Goal: Task Accomplishment & Management: Manage account settings

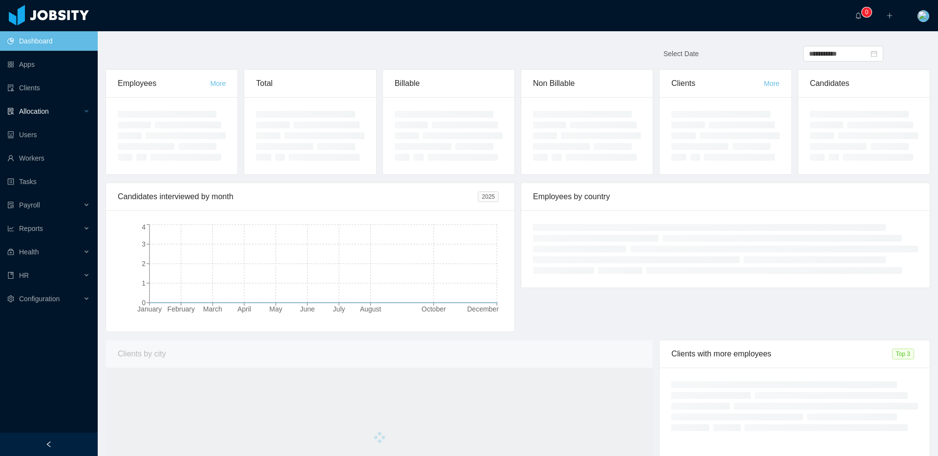
click at [81, 111] on div "Allocation" at bounding box center [49, 112] width 98 height 20
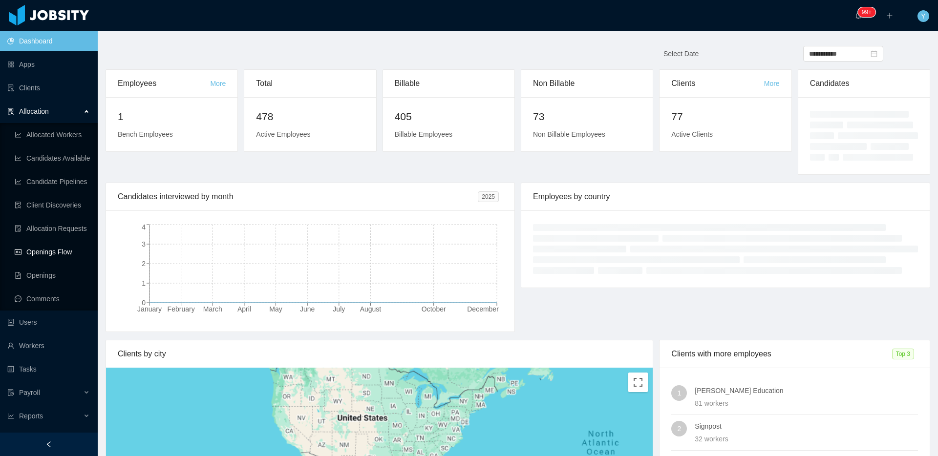
click at [58, 244] on link "Openings Flow" at bounding box center [52, 252] width 75 height 20
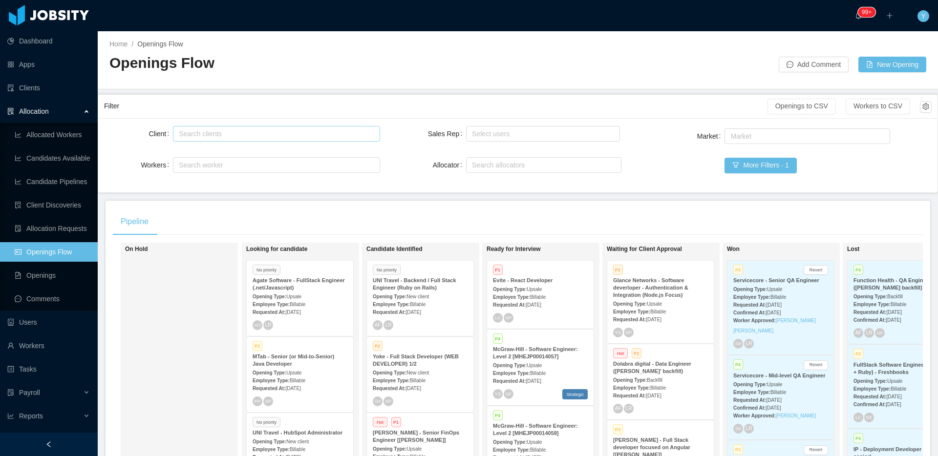
click at [275, 139] on div "Search clients" at bounding box center [275, 134] width 198 height 15
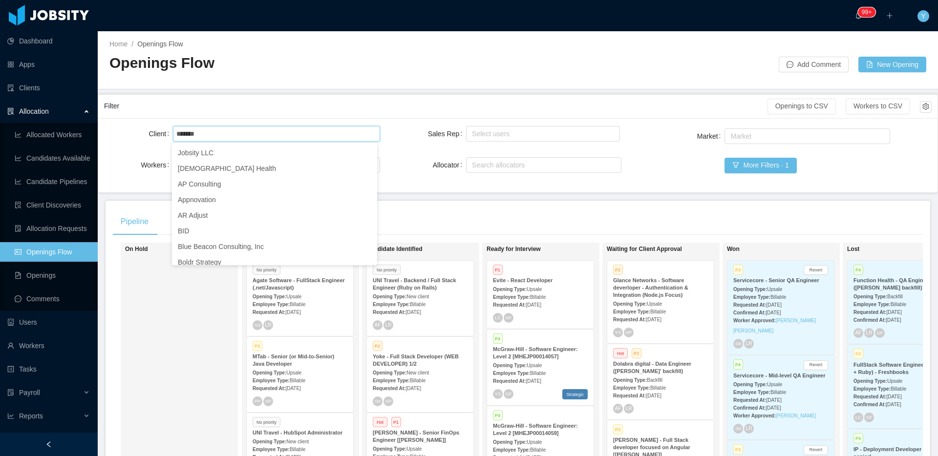
type input "******"
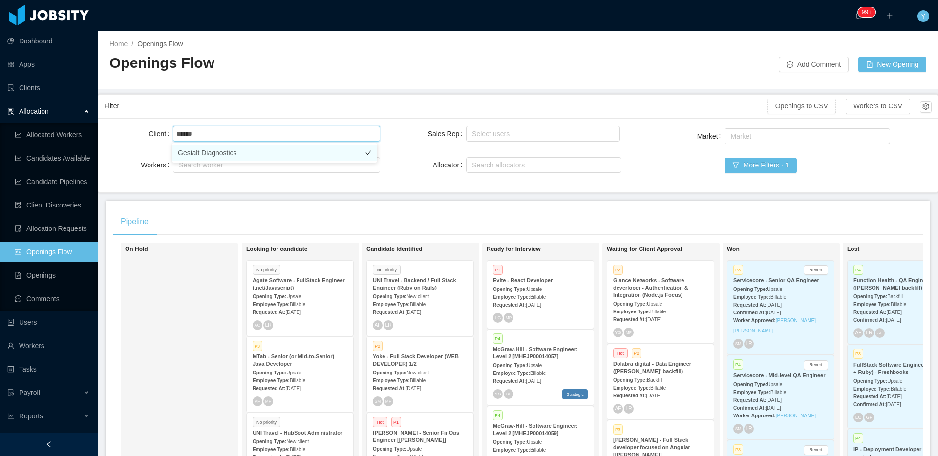
click at [244, 152] on li "Gestalt Diagnostics" at bounding box center [274, 153] width 205 height 16
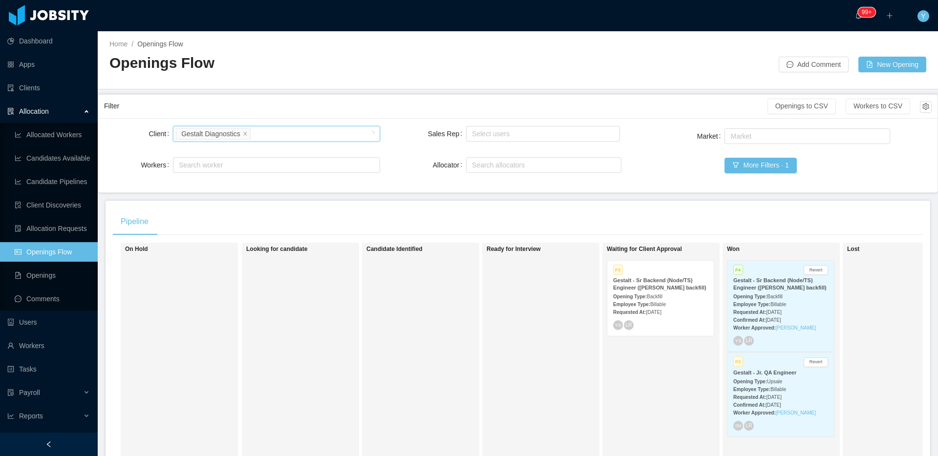
click at [692, 328] on div "YS LR" at bounding box center [660, 326] width 95 height 10
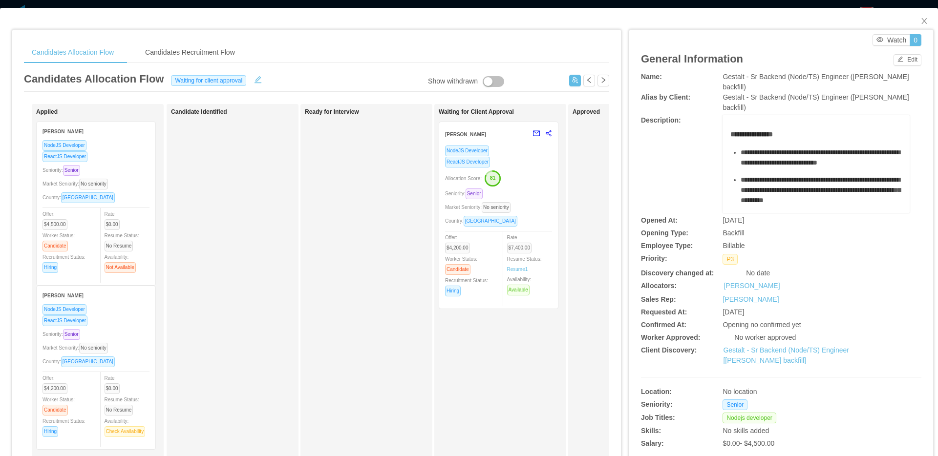
click at [531, 191] on div "Seniority: Senior" at bounding box center [498, 193] width 107 height 11
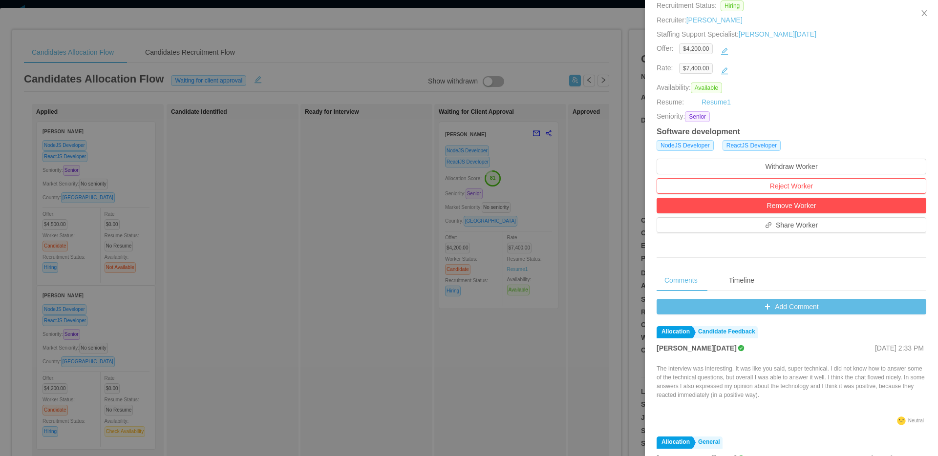
scroll to position [174, 0]
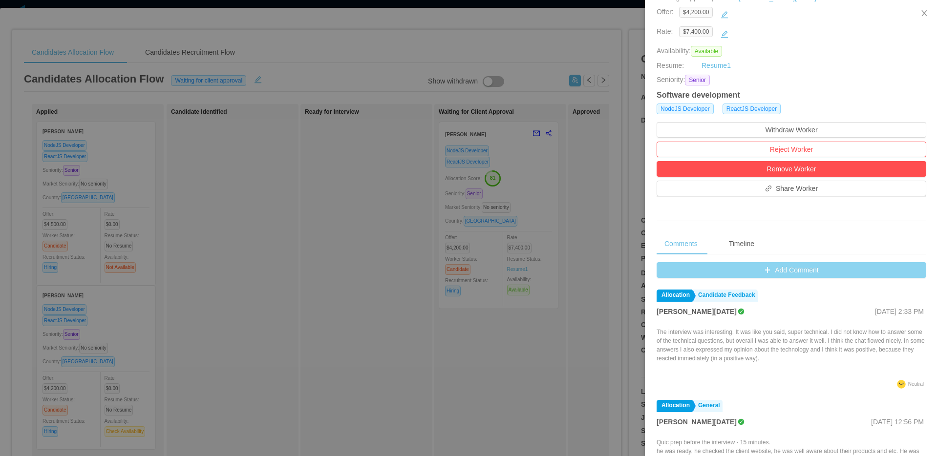
click at [784, 270] on button "Add Comment" at bounding box center [792, 270] width 270 height 16
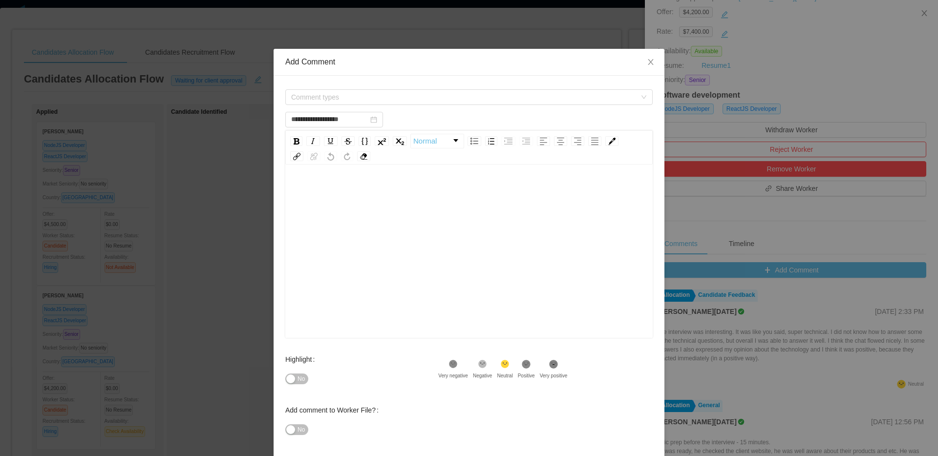
click at [595, 106] on div "Comment types" at bounding box center [469, 97] width 368 height 20
click at [468, 106] on div "Comment types" at bounding box center [469, 97] width 368 height 20
click at [471, 103] on span "Comment types" at bounding box center [465, 97] width 349 height 15
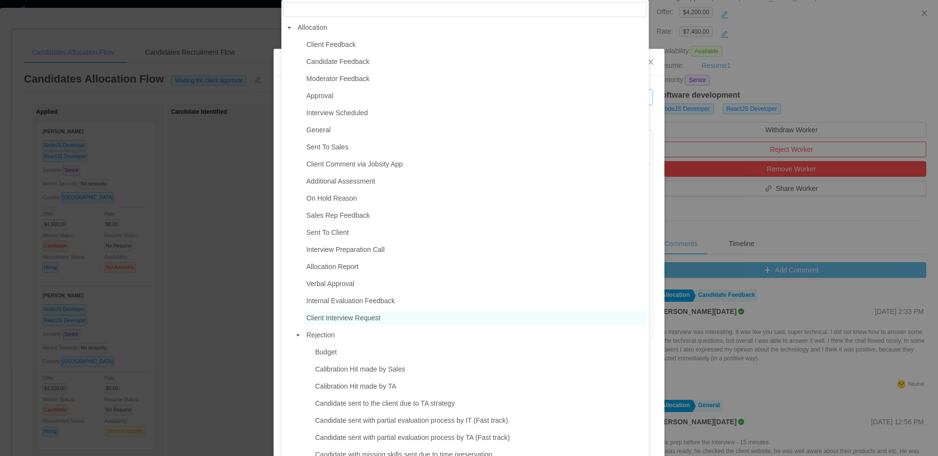
click at [315, 315] on span "Client Interview Request" at bounding box center [475, 318] width 343 height 13
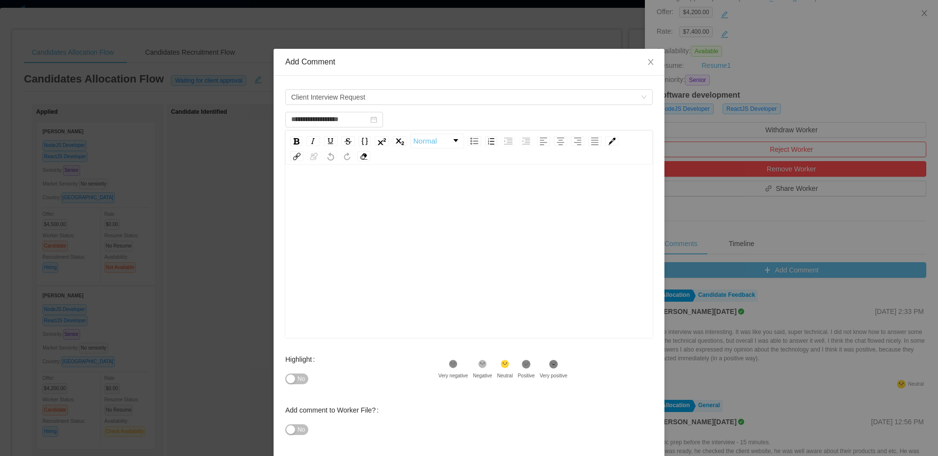
click at [409, 326] on div "rdw-editor" at bounding box center [469, 266] width 352 height 171
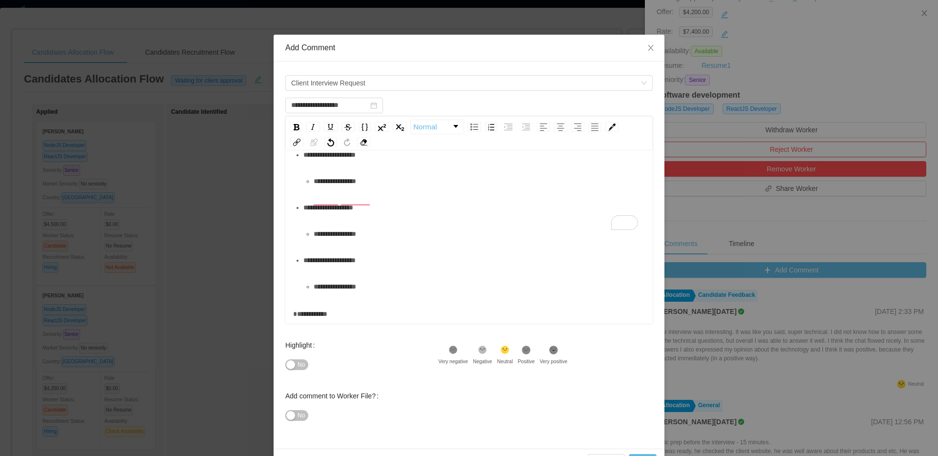
scroll to position [44, 0]
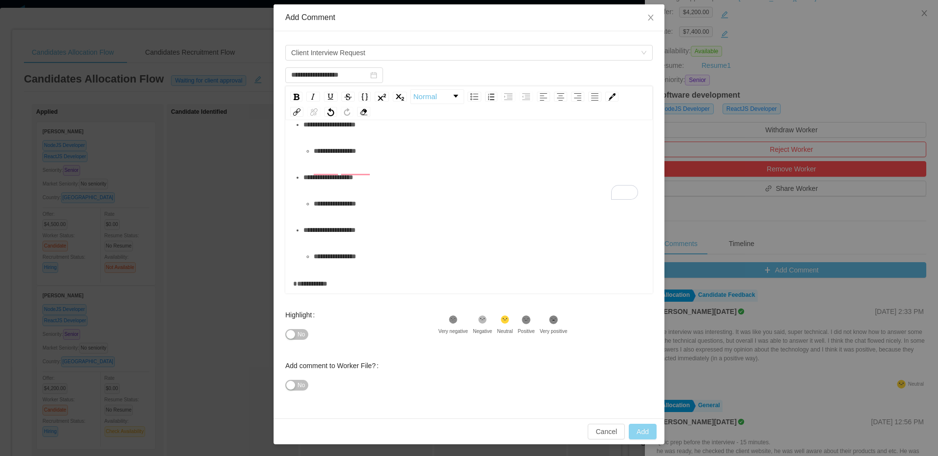
type input "**********"
click at [643, 431] on button "Add" at bounding box center [643, 432] width 28 height 16
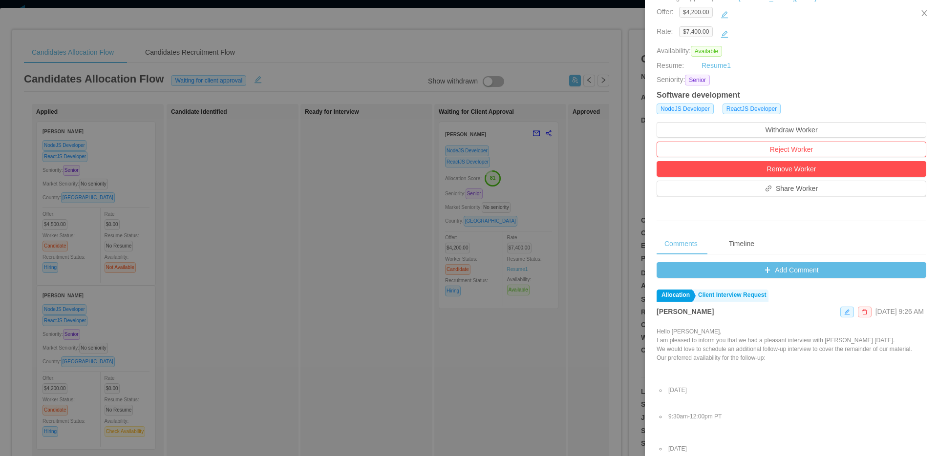
click at [562, 44] on div at bounding box center [469, 228] width 938 height 456
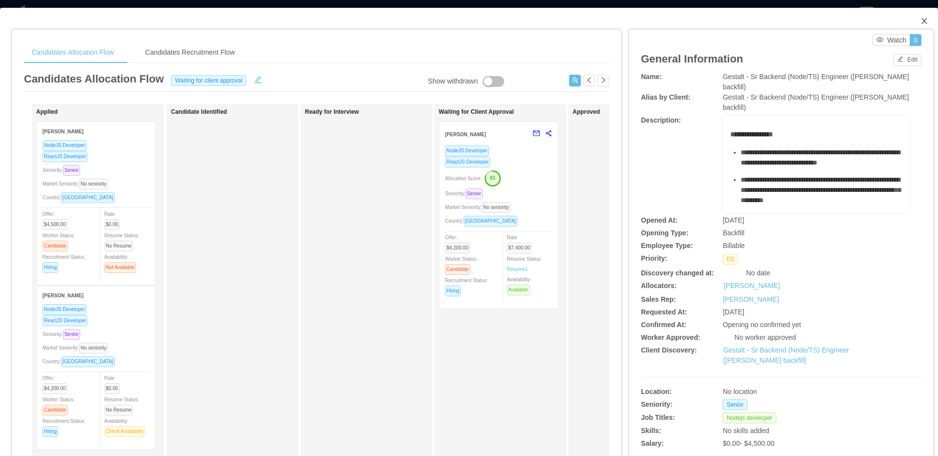
click at [921, 22] on icon "icon: close" at bounding box center [925, 21] width 8 height 8
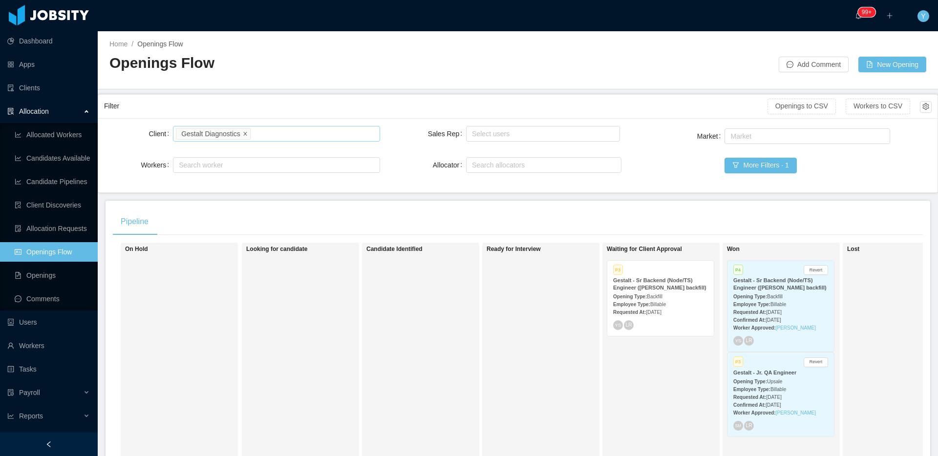
click at [248, 137] on span at bounding box center [245, 133] width 5 height 9
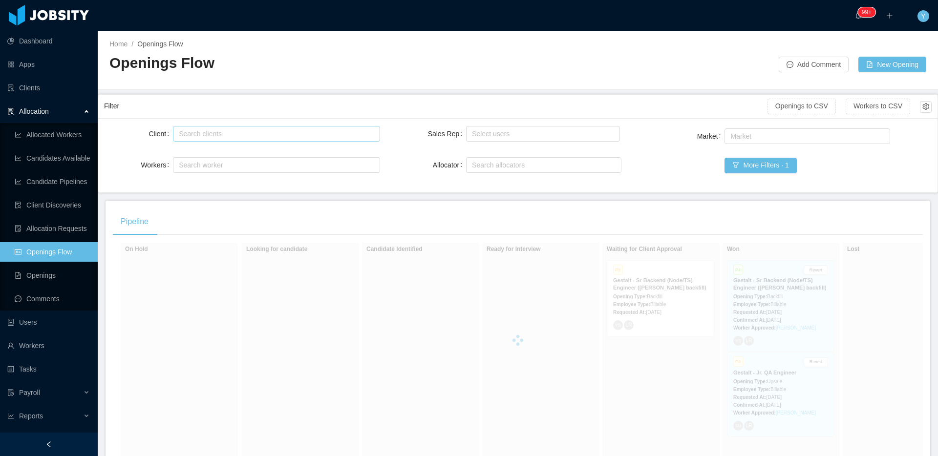
click at [254, 133] on div "Search clients" at bounding box center [274, 134] width 191 height 10
type input "********"
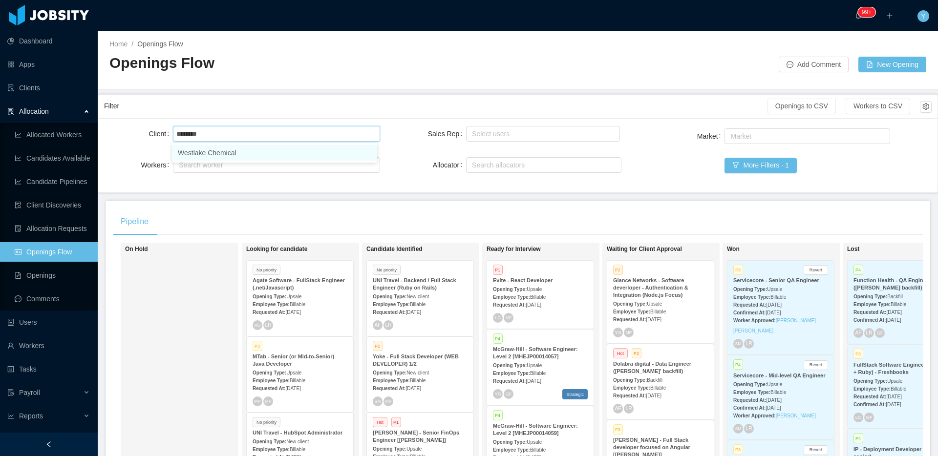
click at [233, 157] on li "Westlake Chemical" at bounding box center [274, 153] width 205 height 16
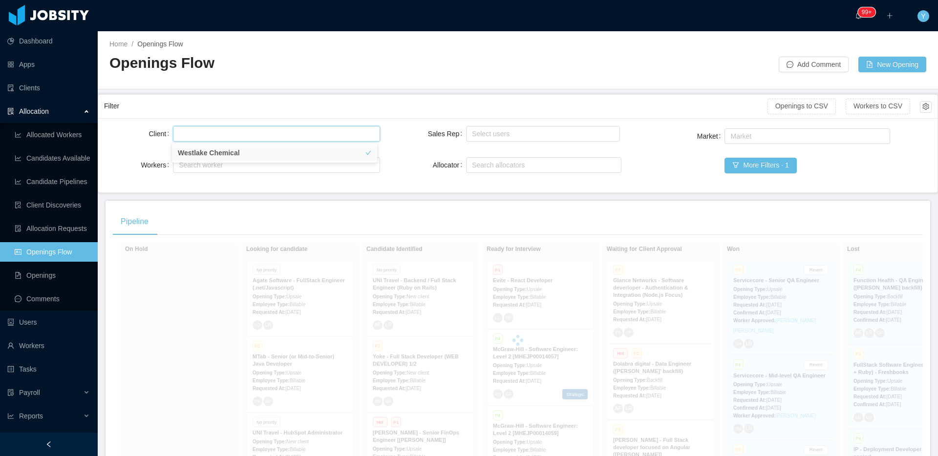
drag, startPoint x: 294, startPoint y: 110, endPoint x: 403, endPoint y: 169, distance: 124.0
click at [294, 110] on div "Filter" at bounding box center [436, 106] width 664 height 18
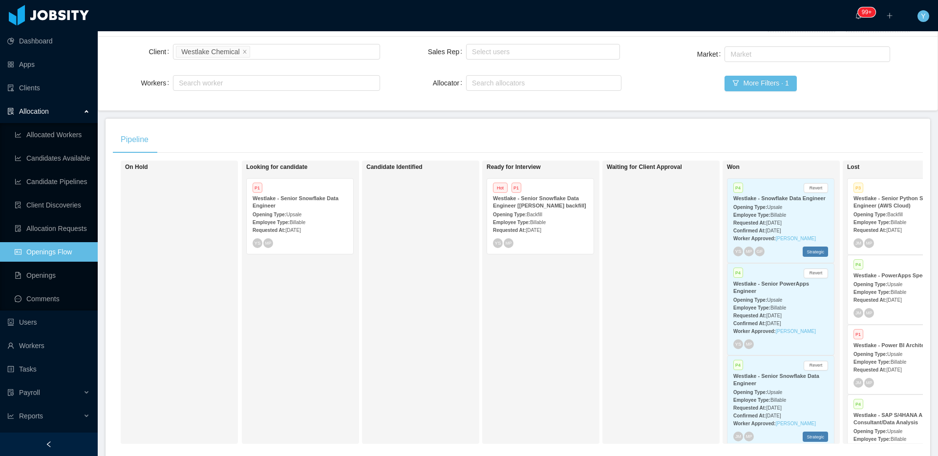
scroll to position [134, 0]
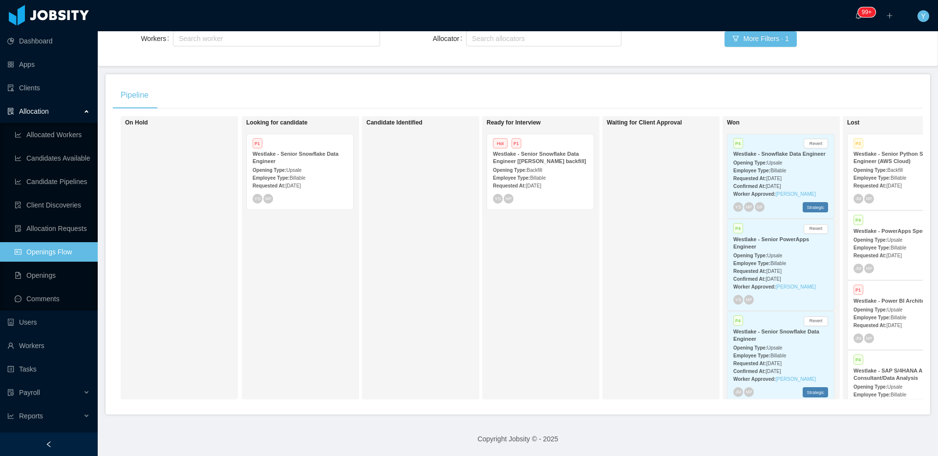
click at [582, 175] on div "Employee Type: Billable" at bounding box center [540, 178] width 95 height 10
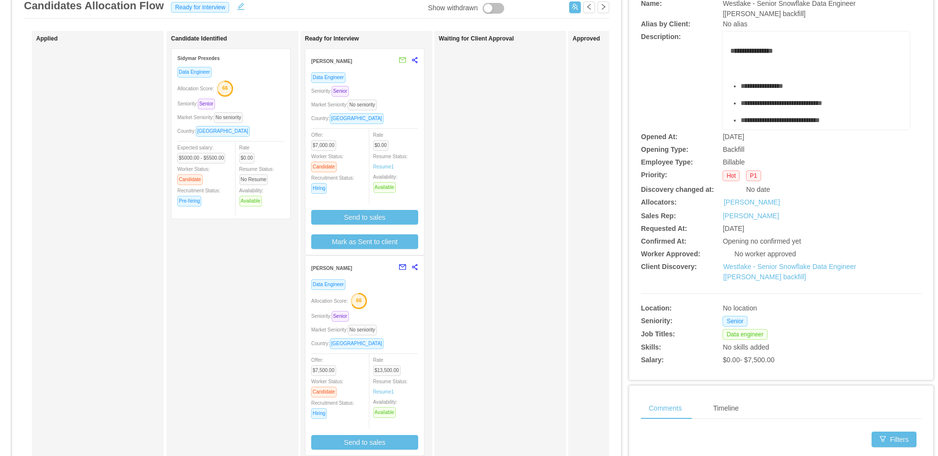
scroll to position [87, 0]
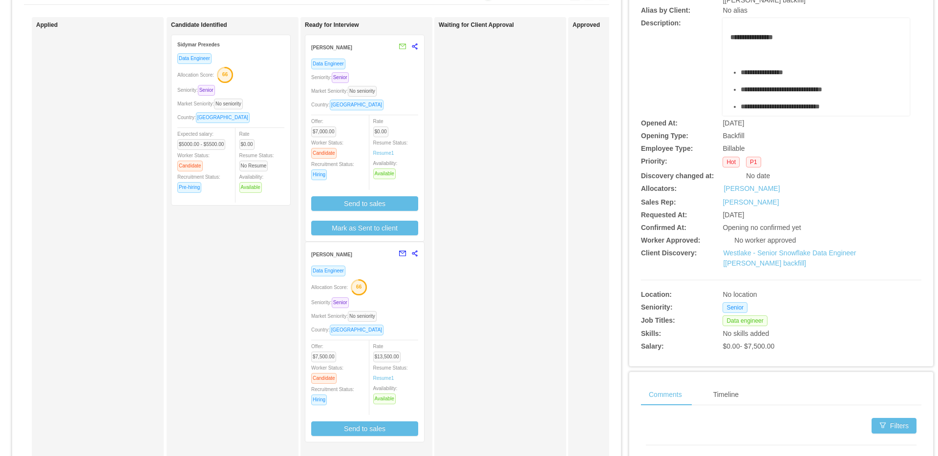
click at [403, 301] on div "Seniority: Senior" at bounding box center [364, 302] width 107 height 11
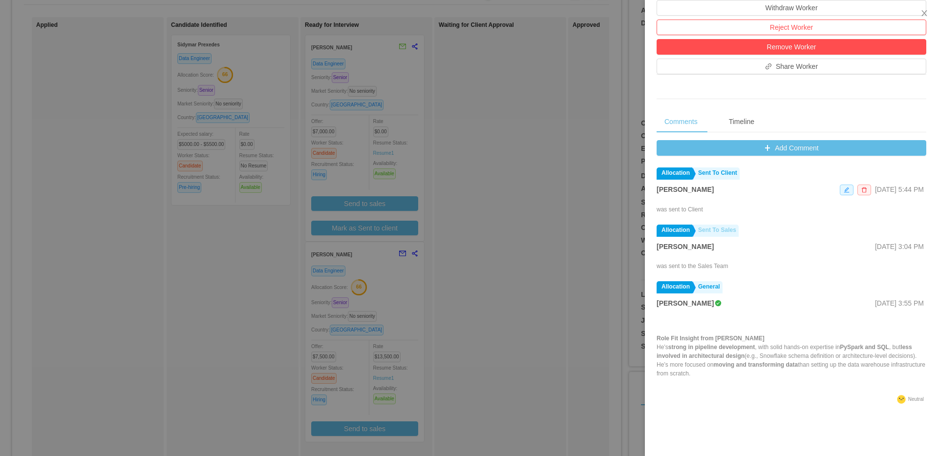
scroll to position [320, 0]
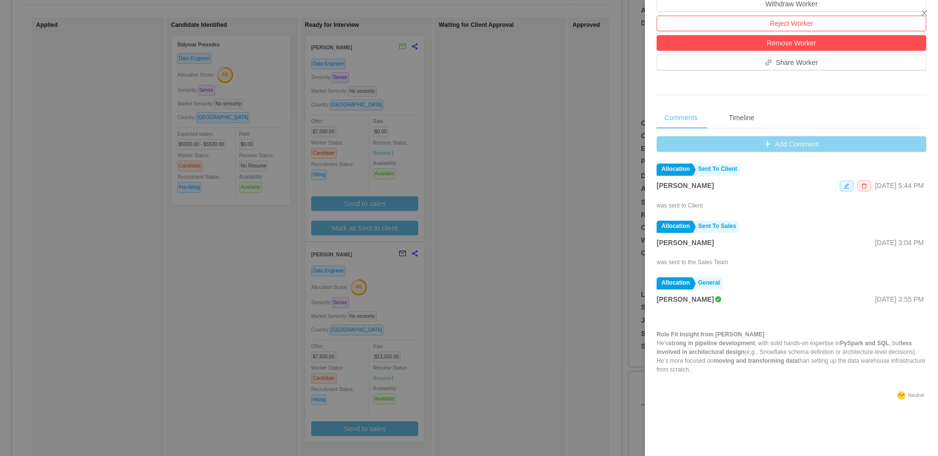
click at [739, 148] on button "Add Comment" at bounding box center [792, 144] width 270 height 16
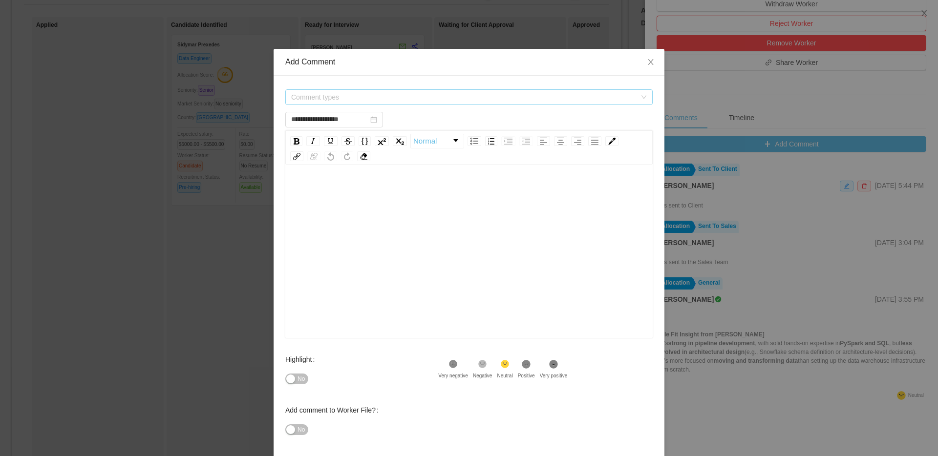
click at [457, 97] on span "Comment types" at bounding box center [463, 97] width 345 height 10
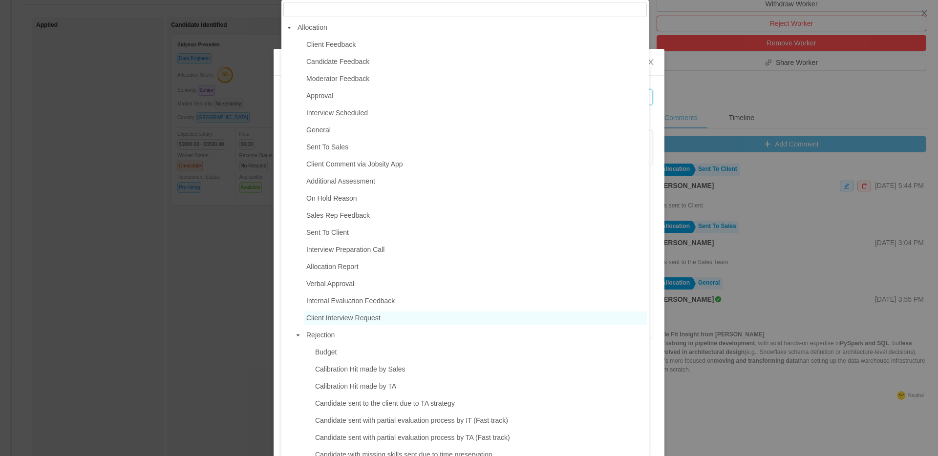
click at [343, 316] on span "Client Interview Request" at bounding box center [475, 318] width 343 height 13
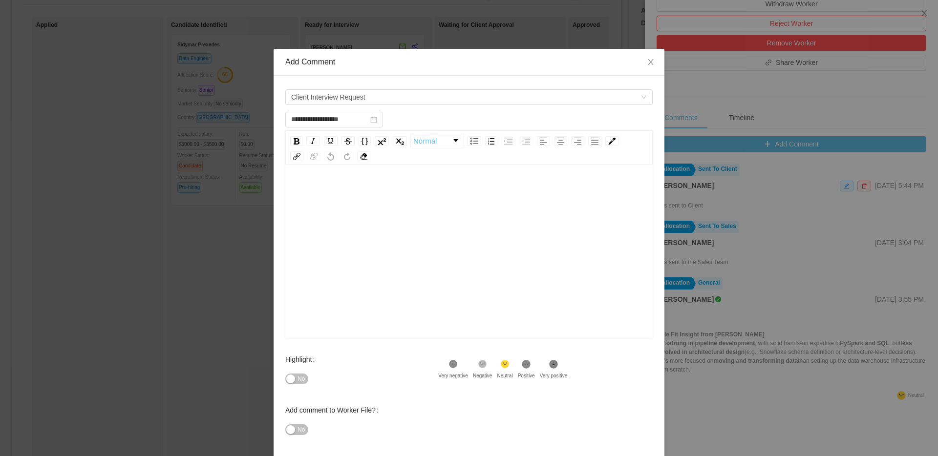
click at [390, 305] on div "rdw-editor" at bounding box center [469, 266] width 352 height 171
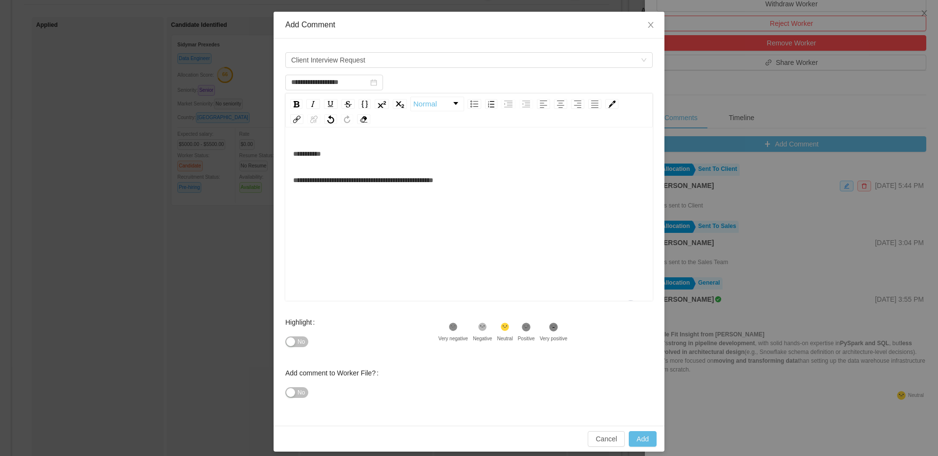
scroll to position [44, 0]
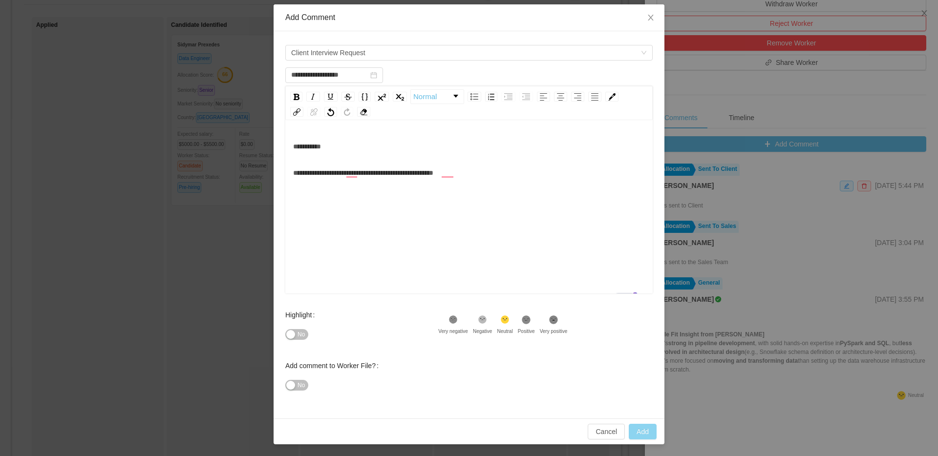
type input "**********"
click at [633, 427] on button "Add" at bounding box center [643, 432] width 28 height 16
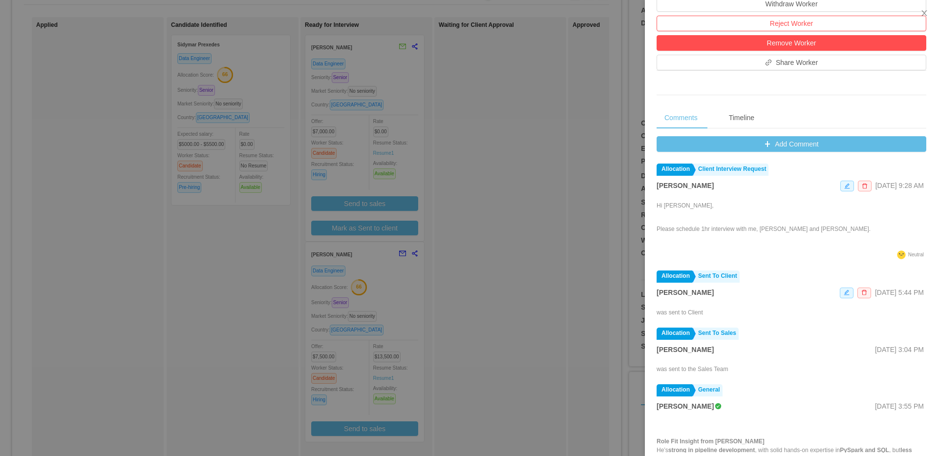
click at [594, 121] on div at bounding box center [469, 228] width 938 height 456
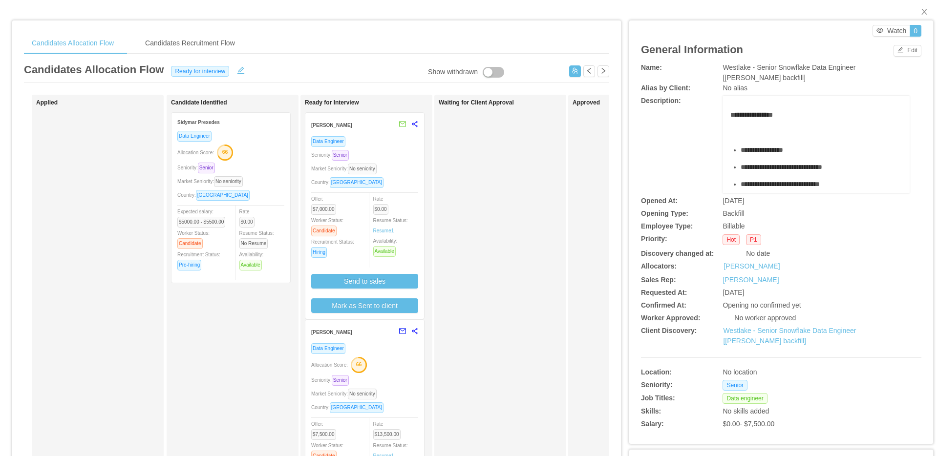
scroll to position [0, 0]
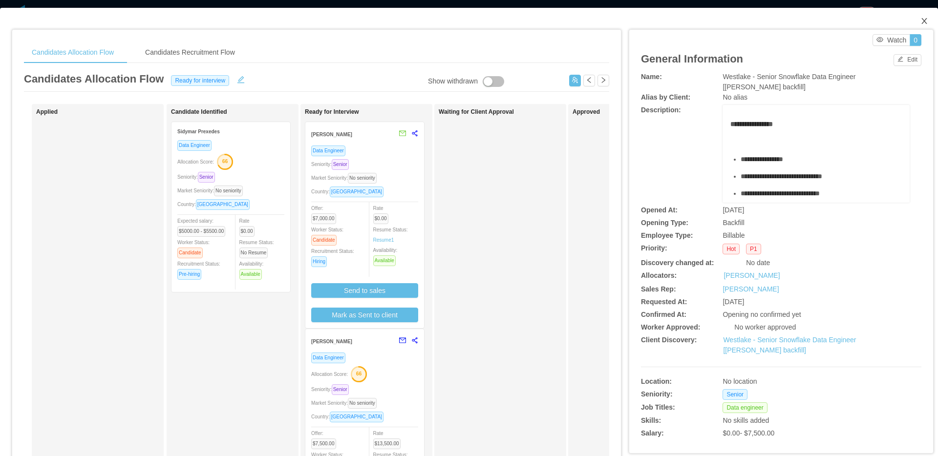
click at [920, 16] on span "Close" at bounding box center [924, 21] width 27 height 27
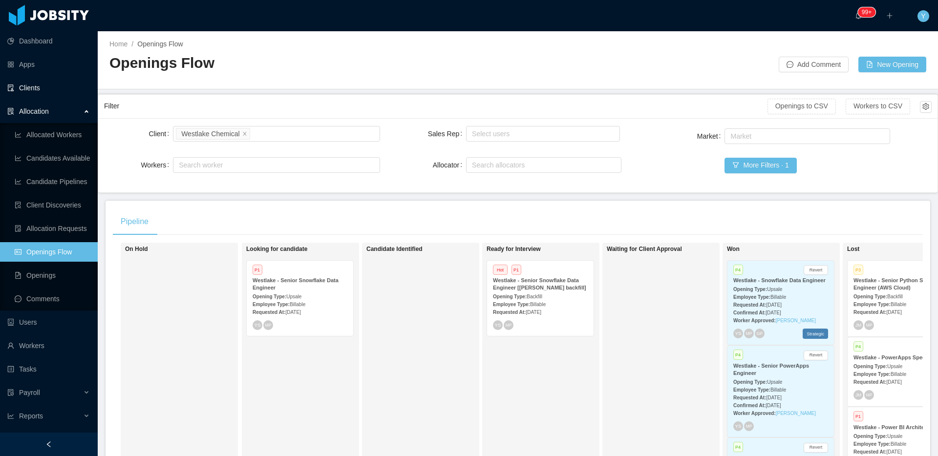
click at [62, 90] on link "Clients" at bounding box center [48, 88] width 83 height 20
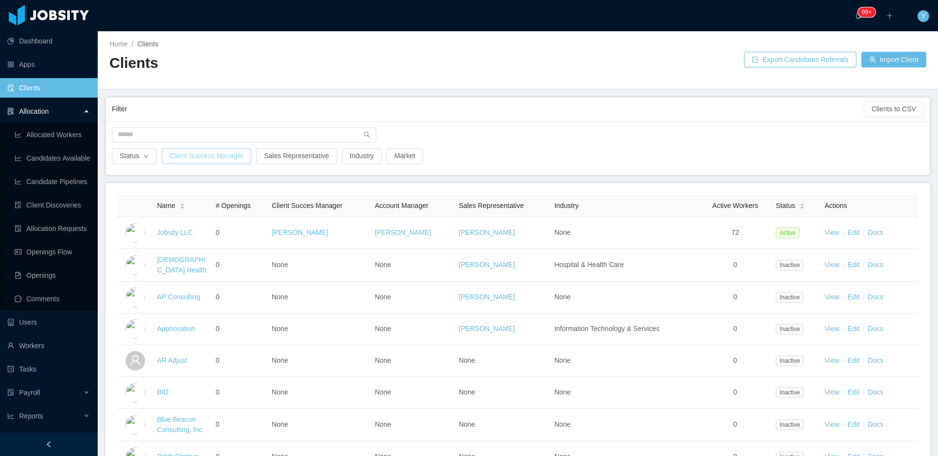
click at [210, 160] on button "Client Success Manager" at bounding box center [207, 157] width 90 height 16
click at [195, 206] on div "Search client success manager" at bounding box center [207, 200] width 138 height 15
type input "*****"
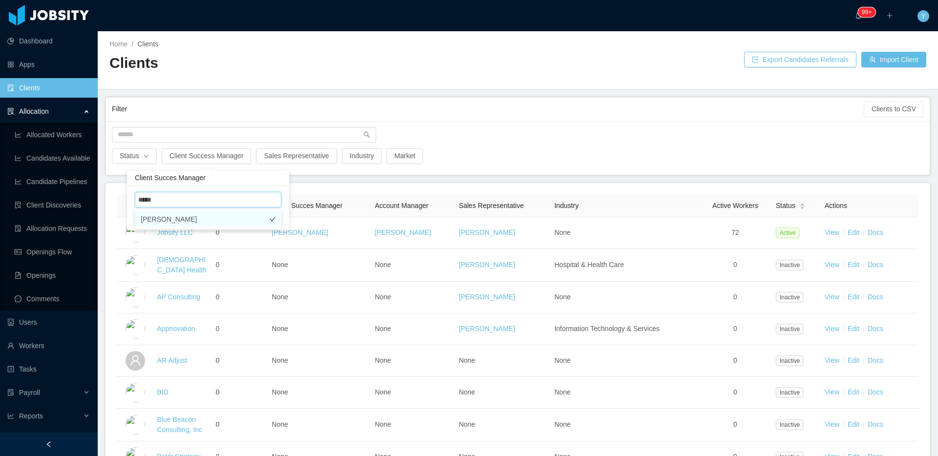
click at [185, 221] on li "William Molano" at bounding box center [208, 220] width 147 height 16
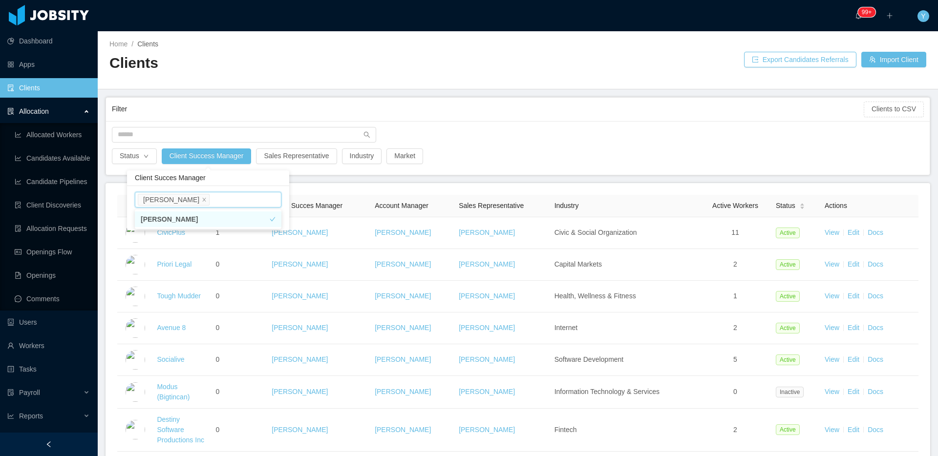
click at [305, 86] on div "Home / Clients / Clients Export Candidates Referrals Import Client" at bounding box center [518, 60] width 841 height 58
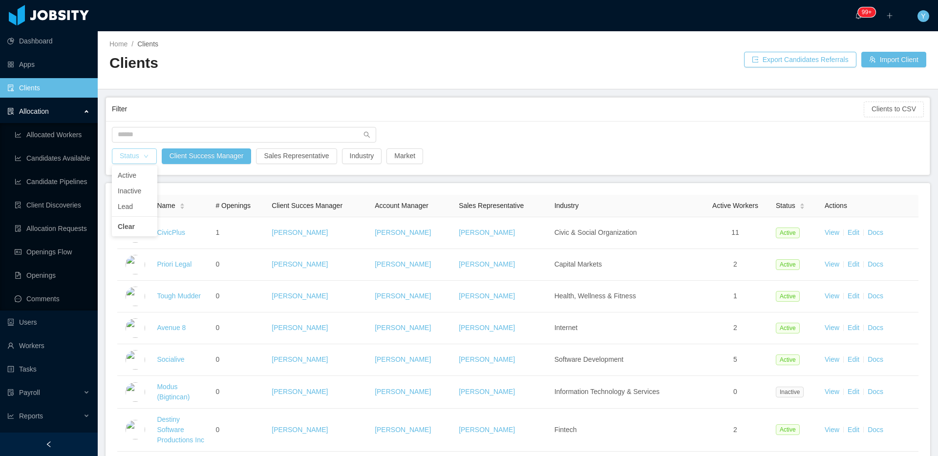
click at [142, 161] on button "Status" at bounding box center [134, 157] width 45 height 16
click at [140, 180] on li "Active" at bounding box center [134, 176] width 45 height 16
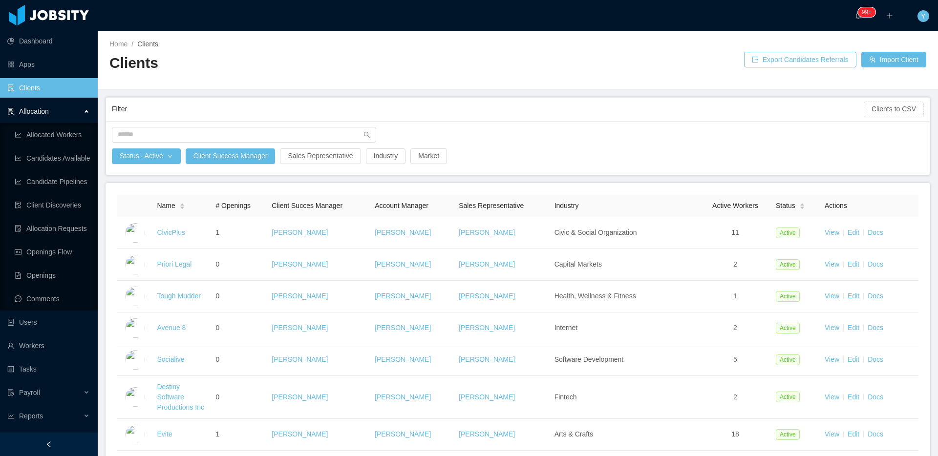
click at [43, 76] on ul "Dashboard Apps Clients Allocation Allocated Workers Candidates Available Candid…" at bounding box center [49, 263] width 98 height 469
click at [34, 85] on link "Clients" at bounding box center [48, 88] width 83 height 20
click at [52, 89] on link "Clients" at bounding box center [48, 88] width 83 height 20
click at [62, 71] on link "Apps" at bounding box center [48, 65] width 83 height 20
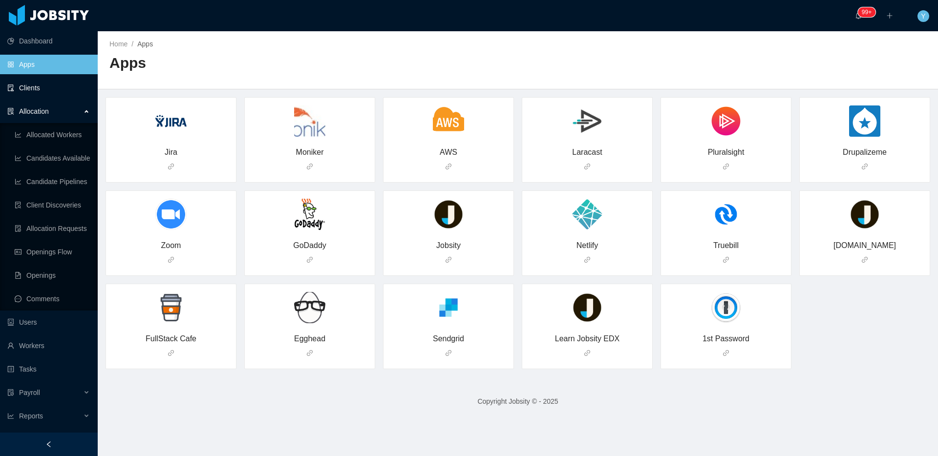
click at [54, 87] on link "Clients" at bounding box center [48, 88] width 83 height 20
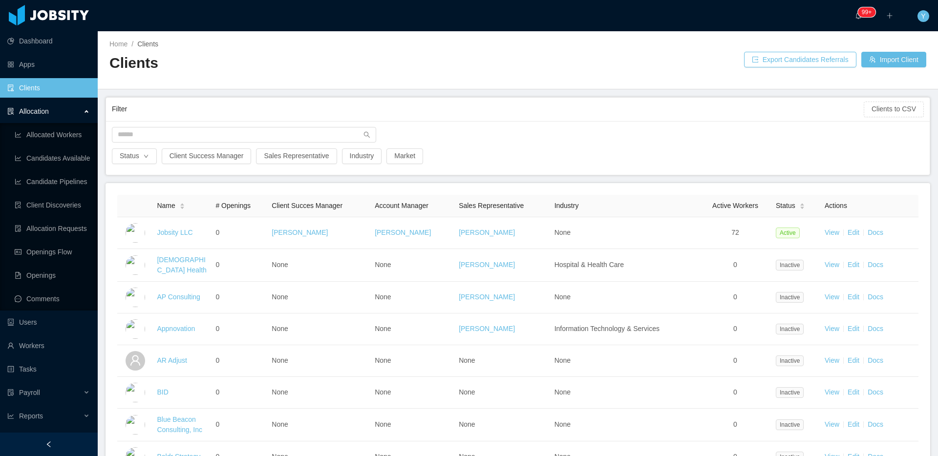
click at [148, 126] on div "Status Client Success Manager Sales Representative Industry Market" at bounding box center [518, 148] width 824 height 54
click at [136, 137] on input "text" at bounding box center [244, 135] width 264 height 16
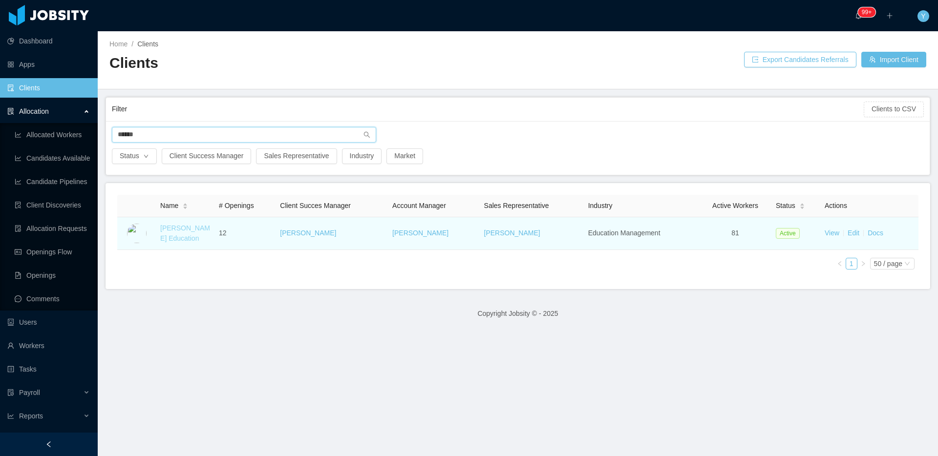
type input "******"
click at [176, 228] on link "McGraw-Hill Education" at bounding box center [185, 233] width 50 height 18
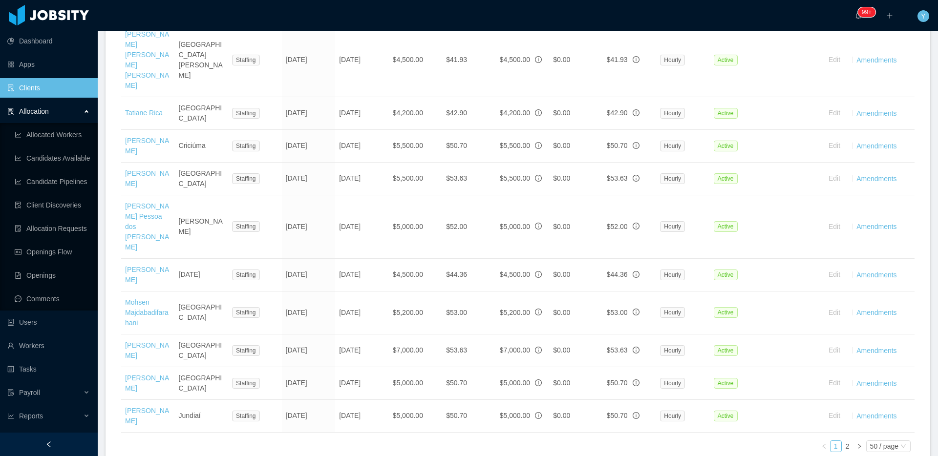
scroll to position [1902, 0]
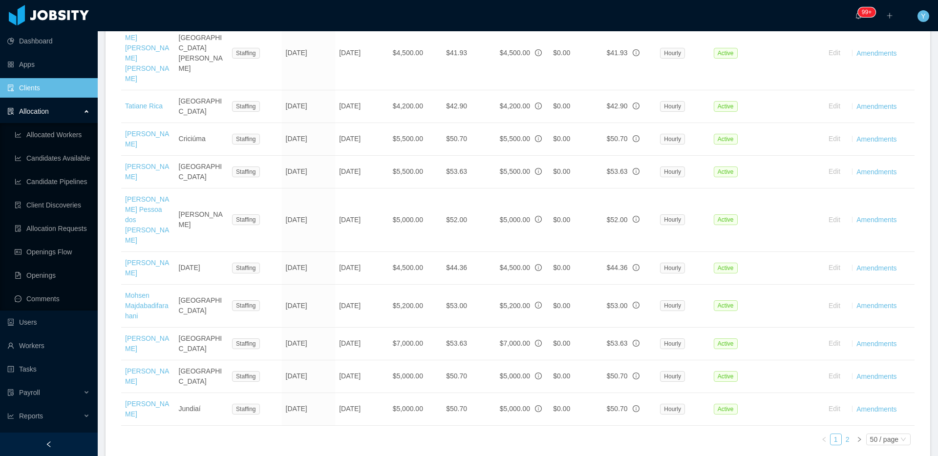
click at [843, 434] on link "2" at bounding box center [848, 439] width 11 height 11
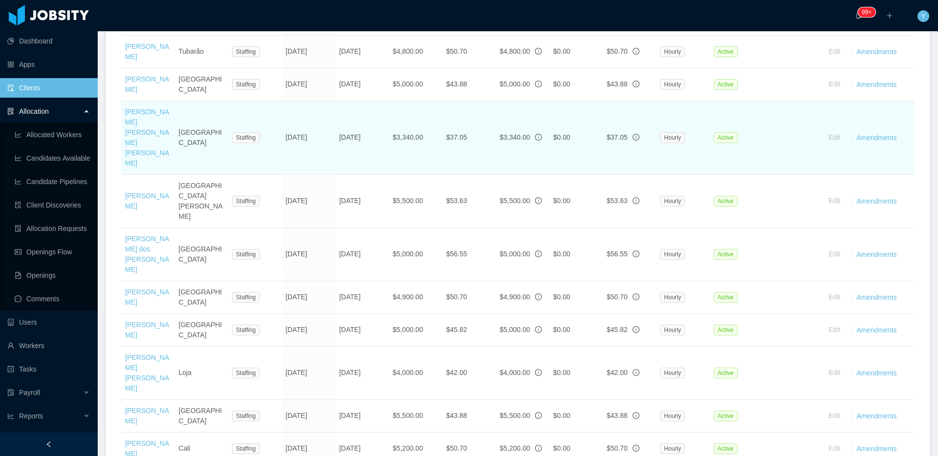
scroll to position [929, 0]
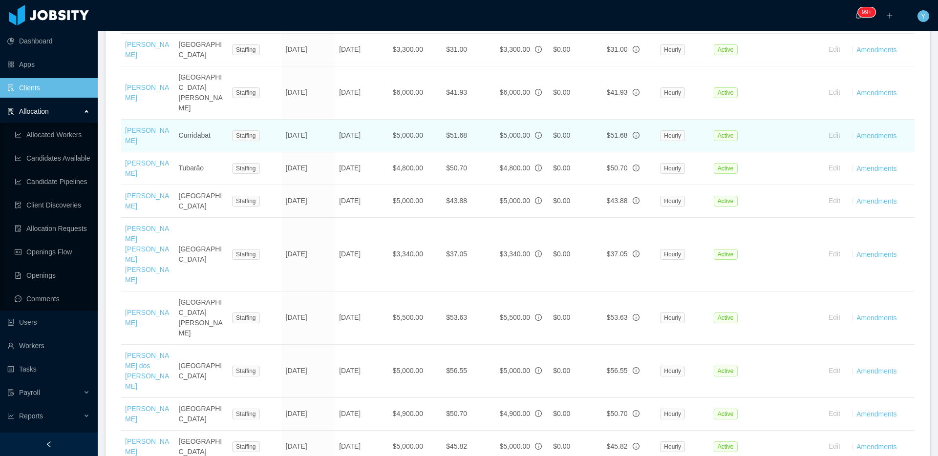
click at [287, 152] on td "May 19th, 2025" at bounding box center [309, 136] width 54 height 33
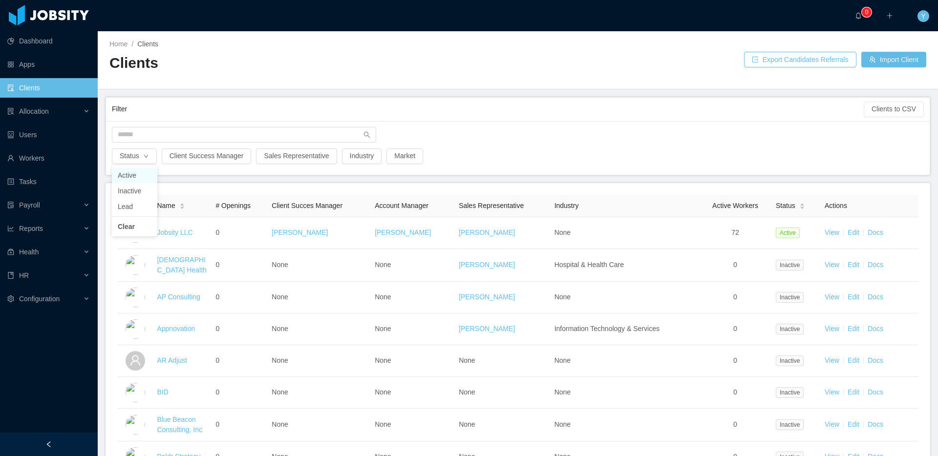
click at [135, 173] on li "Active" at bounding box center [134, 176] width 45 height 16
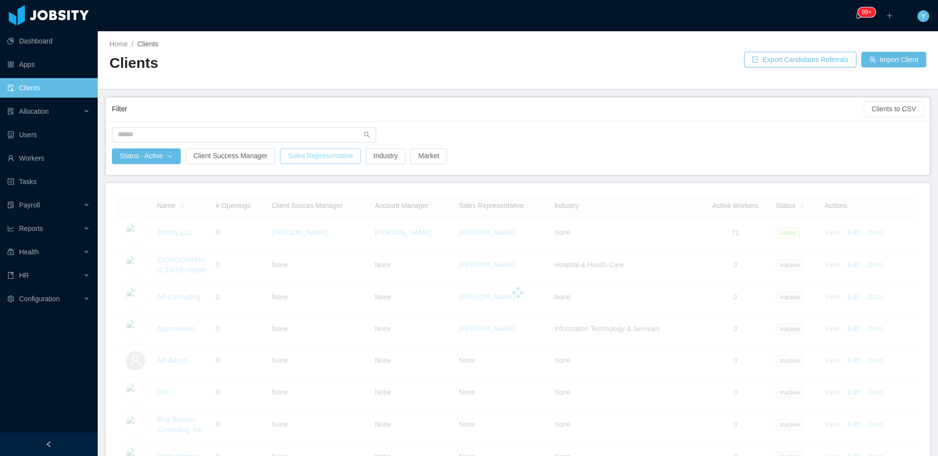
click at [339, 162] on button "Sales Representative" at bounding box center [320, 157] width 81 height 16
click at [278, 199] on div "Search sales representative" at bounding box center [323, 200] width 130 height 10
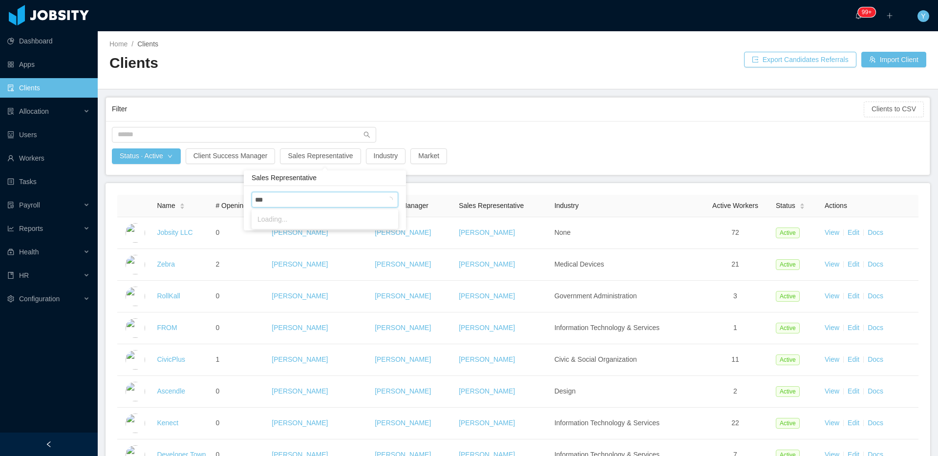
type input "****"
click at [286, 217] on li "William Molano" at bounding box center [325, 220] width 147 height 16
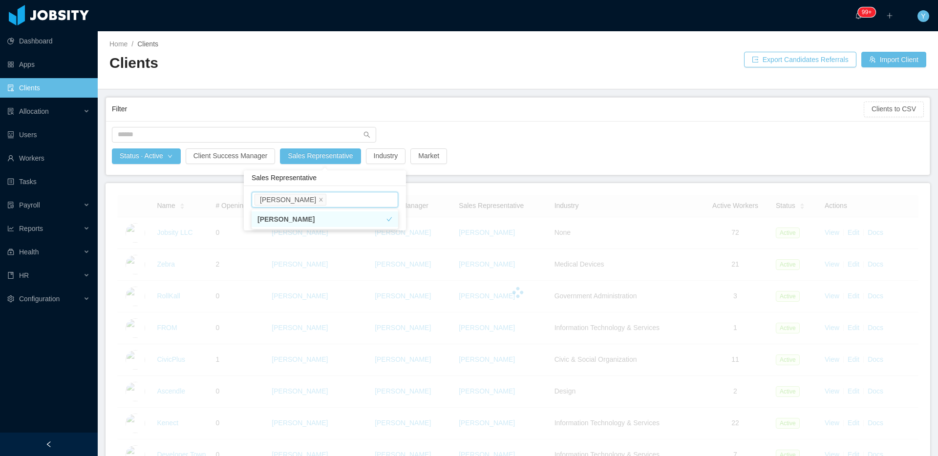
click at [640, 140] on div at bounding box center [518, 138] width 822 height 22
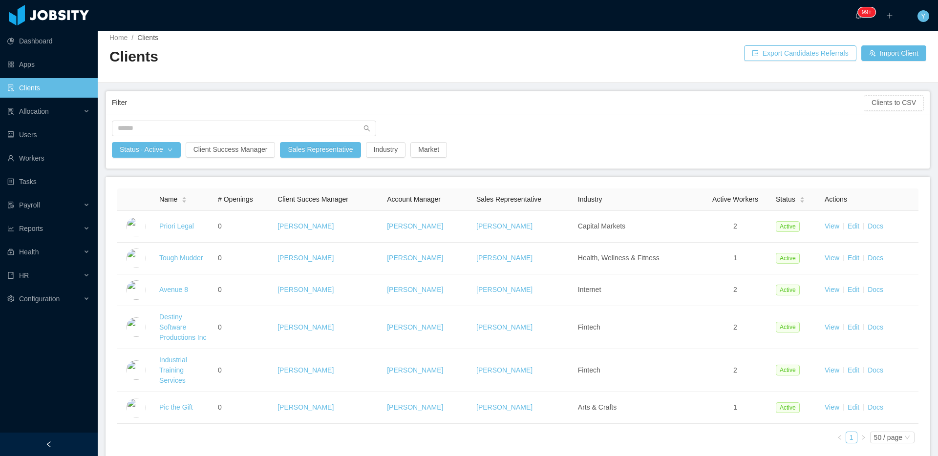
scroll to position [16, 0]
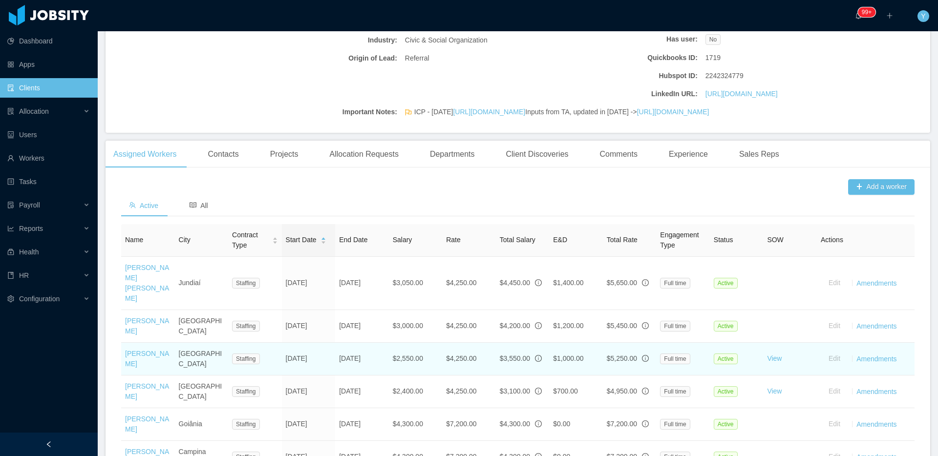
scroll to position [306, 0]
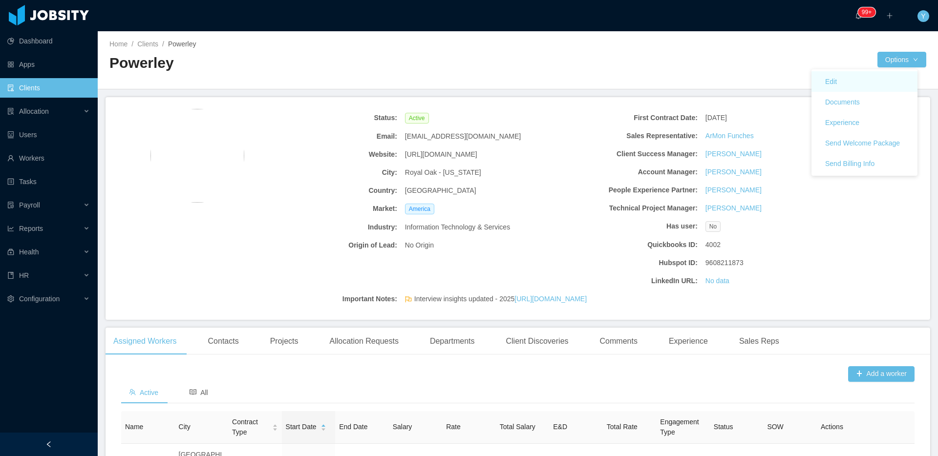
click at [876, 75] on link "Edit" at bounding box center [865, 81] width 106 height 21
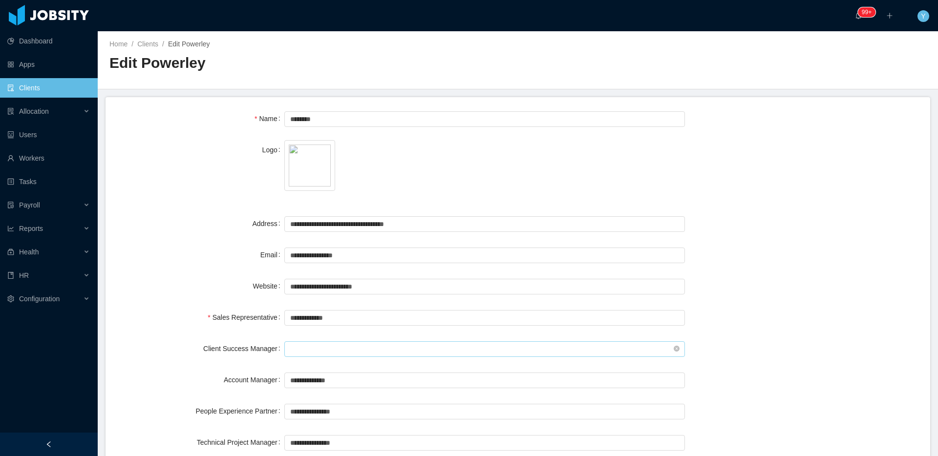
click at [339, 344] on input "text" at bounding box center [484, 350] width 401 height 16
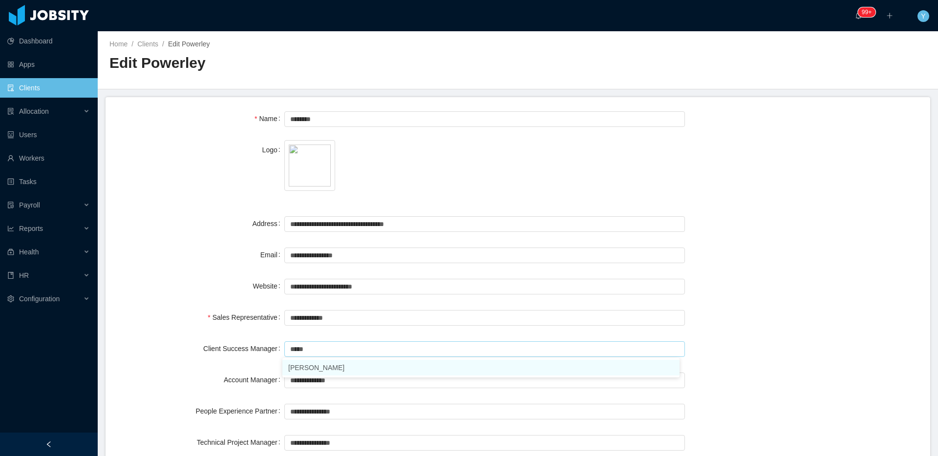
click at [321, 372] on li "Laura Cardona" at bounding box center [480, 368] width 397 height 16
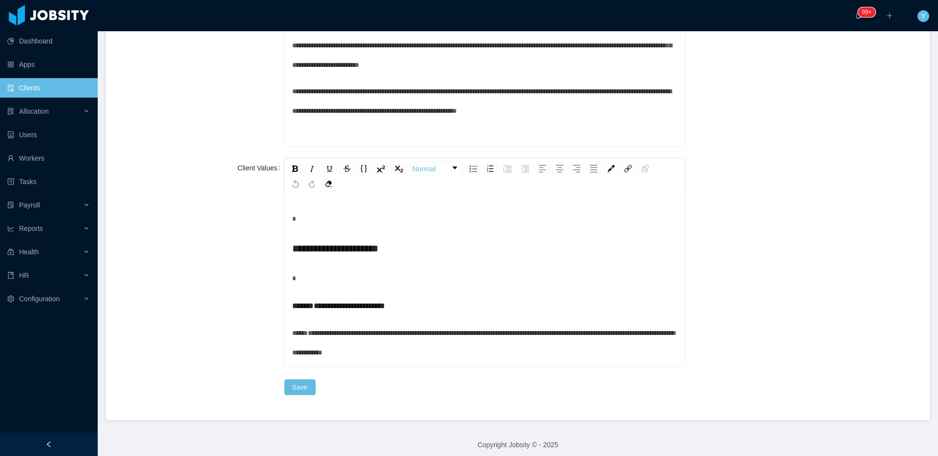
scroll to position [1074, 0]
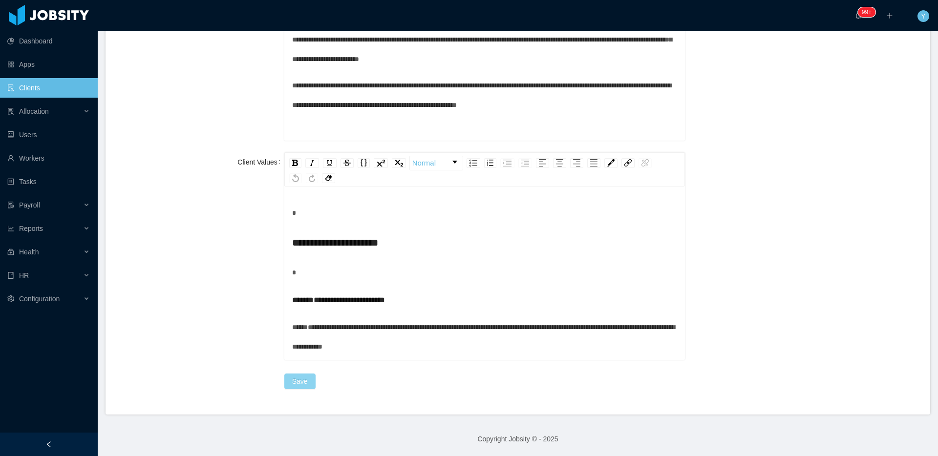
type input "**********"
click at [301, 377] on button "Save" at bounding box center [299, 382] width 31 height 16
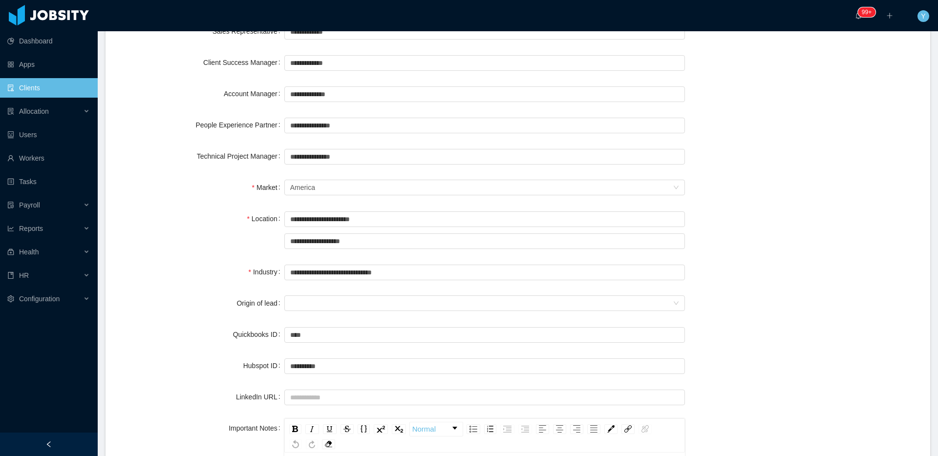
scroll to position [937, 0]
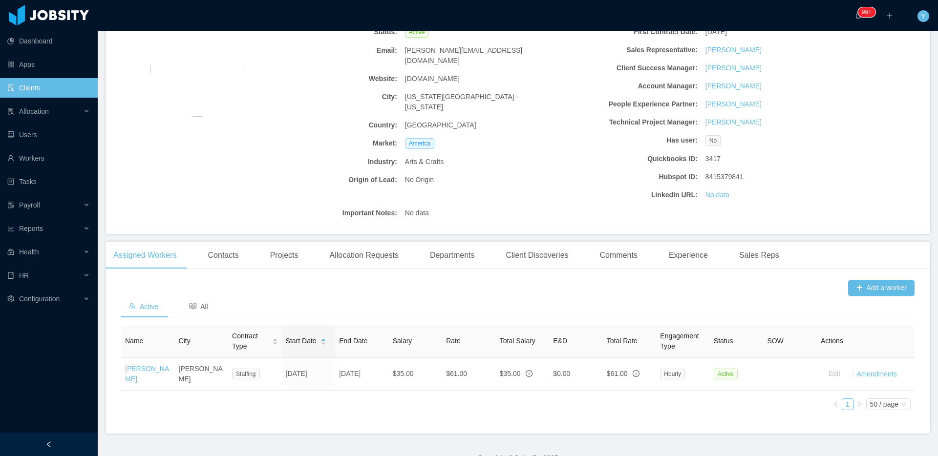
scroll to position [84, 0]
